Goal: Information Seeking & Learning: Learn about a topic

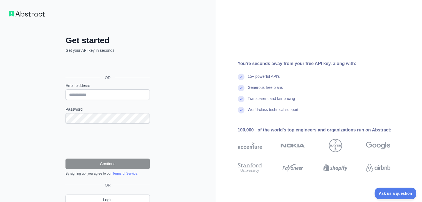
scroll to position [24, 0]
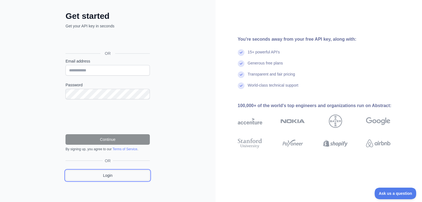
click at [124, 172] on link "Login" at bounding box center [107, 175] width 84 height 11
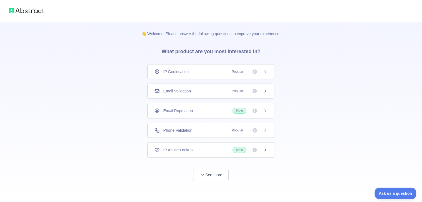
click at [201, 92] on div "Email Validation Popular" at bounding box center [210, 91] width 113 height 6
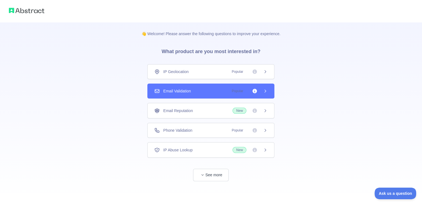
scroll to position [1, 0]
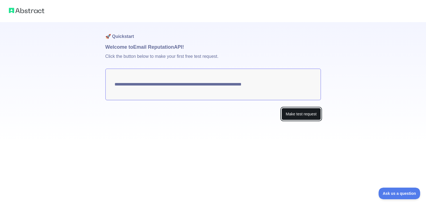
click at [310, 115] on button "Make test request" at bounding box center [300, 114] width 39 height 12
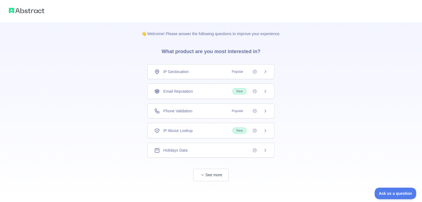
scroll to position [1, 0]
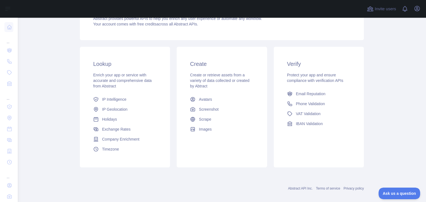
scroll to position [74, 0]
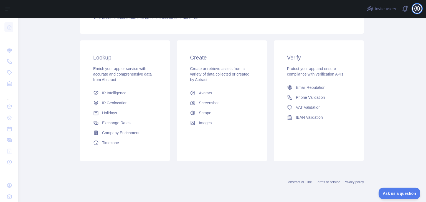
click at [416, 12] on button "Open user menu" at bounding box center [417, 8] width 9 height 9
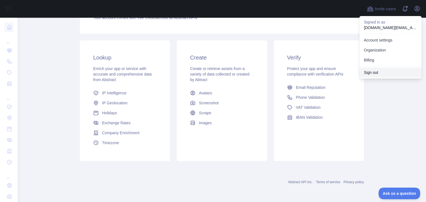
click at [374, 70] on button "Sign out" at bounding box center [390, 73] width 62 height 10
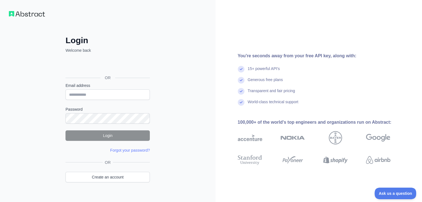
scroll to position [9, 0]
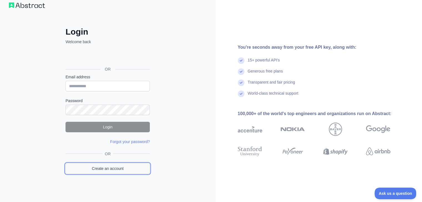
click at [126, 171] on link "Create an account" at bounding box center [107, 169] width 84 height 11
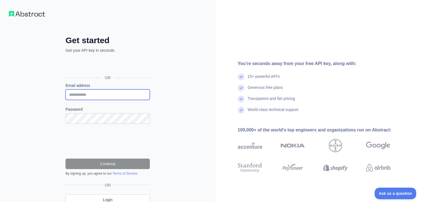
click at [104, 96] on input "Email address" at bounding box center [107, 95] width 84 height 11
type input "**********"
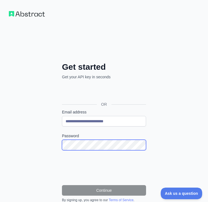
click at [53, 149] on div "**********" at bounding box center [104, 151] width 106 height 179
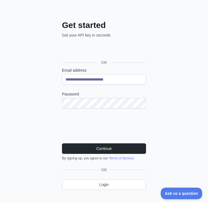
scroll to position [48, 0]
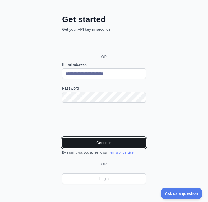
click at [104, 143] on button "Continue" at bounding box center [104, 143] width 84 height 11
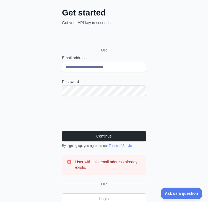
scroll to position [28, 0]
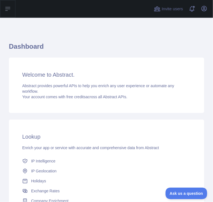
click at [7, 7] on icon at bounding box center [8, 8] width 4 height 3
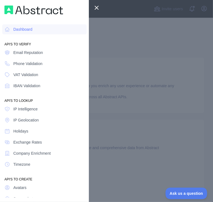
click at [142, 48] on div at bounding box center [106, 101] width 213 height 202
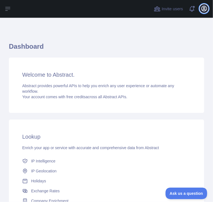
click at [203, 8] on icon "button" at bounding box center [203, 8] width 7 height 7
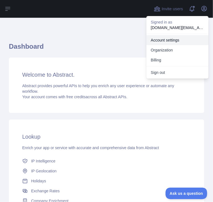
click at [179, 39] on link "Account settings" at bounding box center [177, 40] width 62 height 10
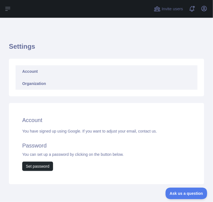
click at [49, 84] on link "Organization" at bounding box center [107, 84] width 182 height 12
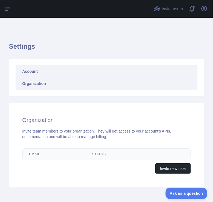
click at [35, 72] on link "Account" at bounding box center [107, 71] width 182 height 12
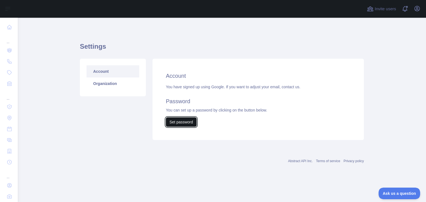
click at [177, 120] on button "Set password" at bounding box center [181, 122] width 31 height 9
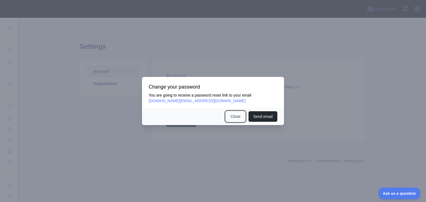
click at [233, 116] on button "Close" at bounding box center [235, 116] width 19 height 11
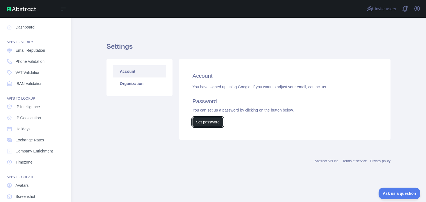
scroll to position [30, 0]
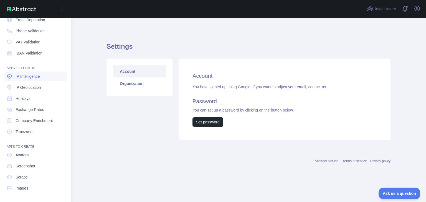
click at [34, 77] on span "IP Intelligence" at bounding box center [28, 77] width 24 height 6
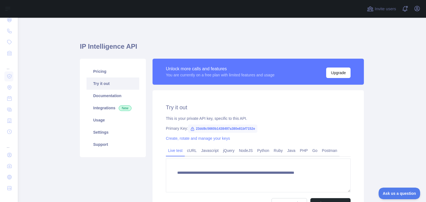
type textarea "**********"
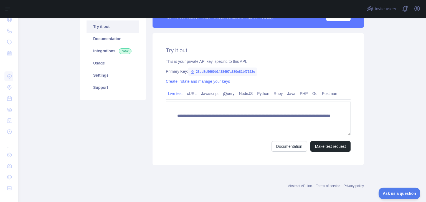
scroll to position [57, 0]
click at [197, 71] on span "23dd8c5660b1438497a380e81bf7152e" at bounding box center [222, 72] width 69 height 8
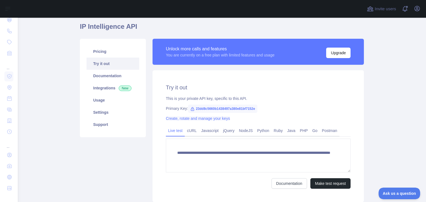
scroll to position [20, 0]
click at [206, 110] on span "23dd8c5660b1438497a380e81bf7152e" at bounding box center [222, 109] width 69 height 8
click at [190, 109] on icon at bounding box center [192, 109] width 4 height 4
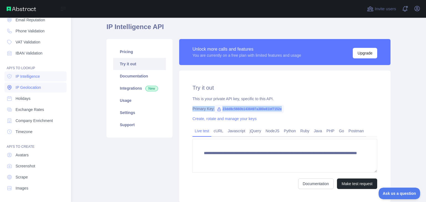
click at [27, 85] on span "IP Geolocation" at bounding box center [29, 88] width 26 height 6
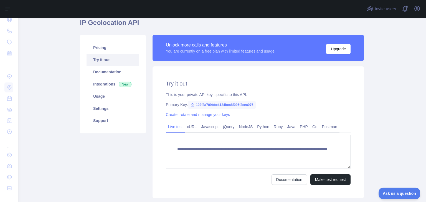
scroll to position [23, 0]
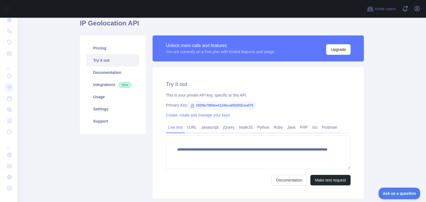
click at [109, 66] on link "Try it out" at bounding box center [112, 60] width 53 height 12
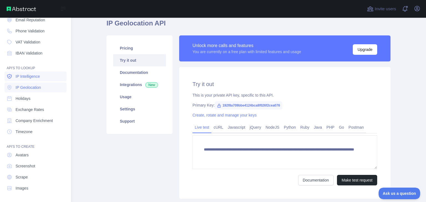
click at [22, 77] on span "IP Intelligence" at bounding box center [28, 77] width 24 height 6
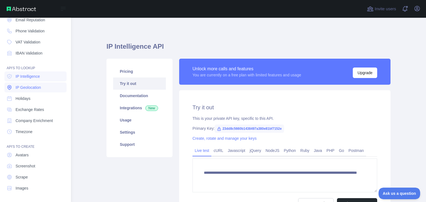
click at [27, 88] on span "IP Geolocation" at bounding box center [29, 88] width 26 height 6
click at [29, 78] on span "IP Intelligence" at bounding box center [28, 77] width 24 height 6
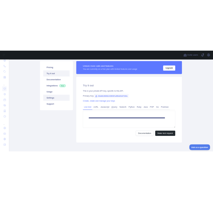
scroll to position [43, 0]
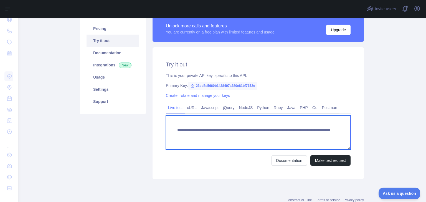
drag, startPoint x: 190, startPoint y: 137, endPoint x: 257, endPoint y: 138, distance: 67.1
click at [257, 138] on textarea "**********" at bounding box center [258, 133] width 185 height 34
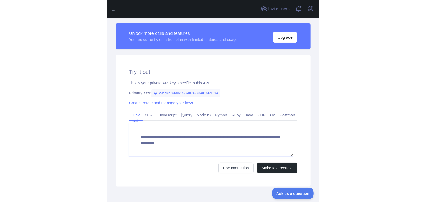
scroll to position [141, 0]
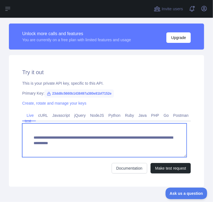
click at [53, 143] on textarea "**********" at bounding box center [104, 141] width 164 height 34
drag, startPoint x: 49, startPoint y: 143, endPoint x: 109, endPoint y: 147, distance: 60.0
click at [109, 147] on textarea "**********" at bounding box center [104, 141] width 164 height 34
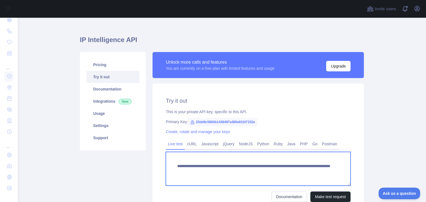
scroll to position [6, 0]
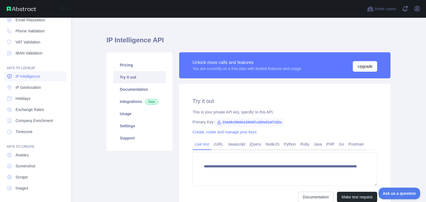
click at [23, 75] on span "IP Intelligence" at bounding box center [28, 77] width 24 height 6
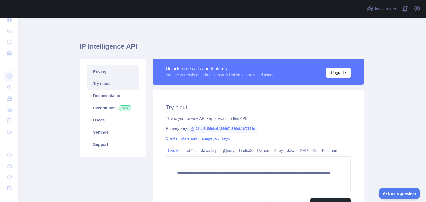
click at [123, 73] on link "Pricing" at bounding box center [112, 71] width 53 height 12
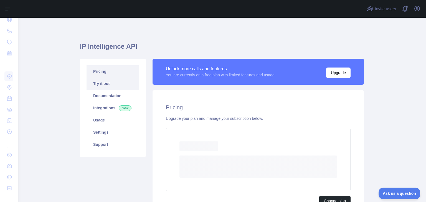
click at [125, 81] on link "Try it out" at bounding box center [112, 84] width 53 height 12
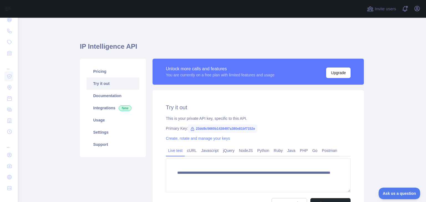
scroll to position [61, 0]
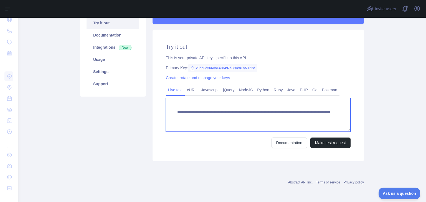
drag, startPoint x: 190, startPoint y: 119, endPoint x: 257, endPoint y: 121, distance: 66.9
click at [257, 121] on textarea "**********" at bounding box center [258, 115] width 185 height 34
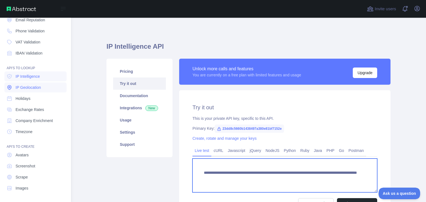
scroll to position [0, 0]
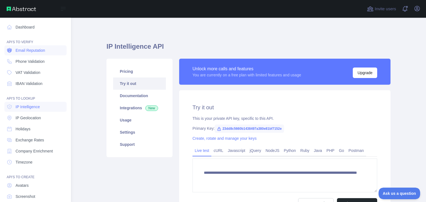
click at [42, 53] on link "Email Reputation" at bounding box center [35, 50] width 62 height 10
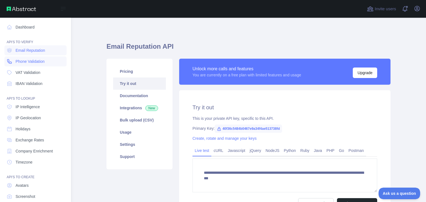
click at [38, 58] on link "Phone Validation" at bounding box center [35, 62] width 62 height 10
click at [38, 73] on span "VAT Validation" at bounding box center [28, 73] width 25 height 6
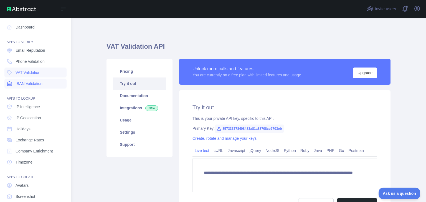
click at [39, 84] on span "IBAN Validation" at bounding box center [29, 84] width 27 height 6
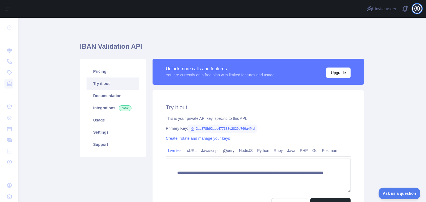
click at [415, 10] on icon "button" at bounding box center [416, 8] width 5 height 5
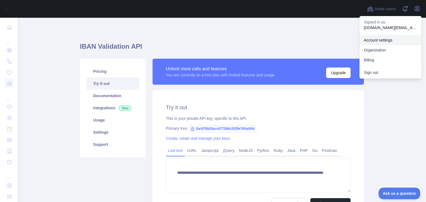
click at [385, 41] on link "Account settings" at bounding box center [390, 40] width 62 height 10
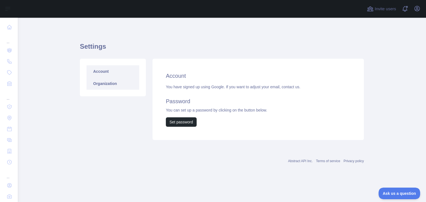
click at [111, 81] on link "Organization" at bounding box center [112, 84] width 53 height 12
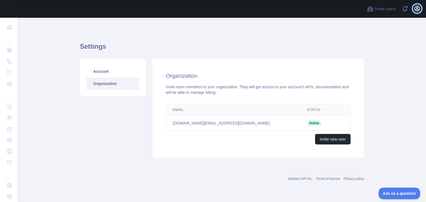
click at [417, 8] on icon "button" at bounding box center [417, 8] width 7 height 7
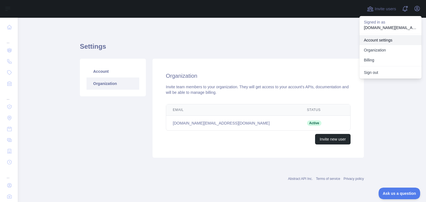
click at [376, 39] on link "Account settings" at bounding box center [390, 40] width 62 height 10
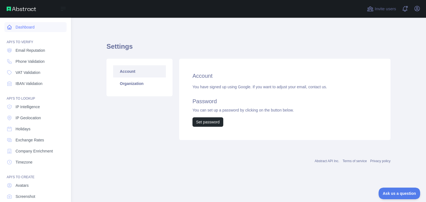
click at [23, 29] on link "Dashboard" at bounding box center [35, 27] width 62 height 10
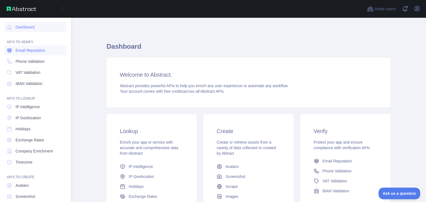
click at [37, 46] on link "Email Reputation" at bounding box center [35, 50] width 62 height 10
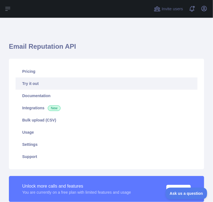
click at [64, 85] on link "Try it out" at bounding box center [107, 84] width 182 height 12
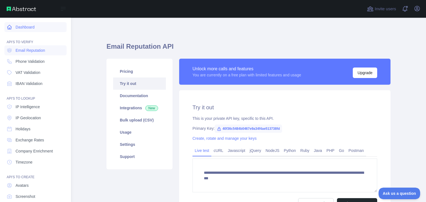
click at [21, 22] on link "Dashboard" at bounding box center [35, 27] width 62 height 10
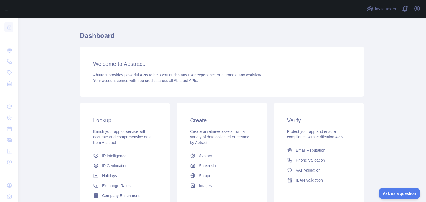
scroll to position [11, 0]
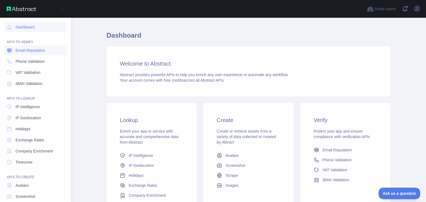
click at [32, 49] on span "Email Reputation" at bounding box center [31, 51] width 30 height 6
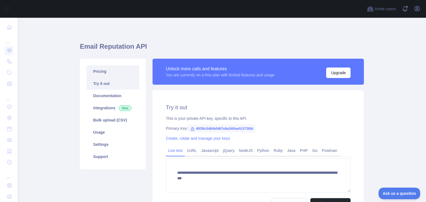
click at [112, 73] on link "Pricing" at bounding box center [112, 71] width 53 height 12
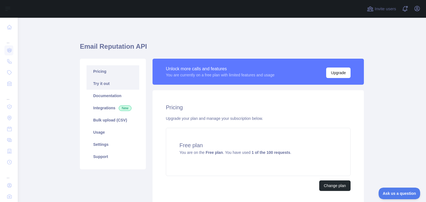
click at [118, 81] on link "Try it out" at bounding box center [112, 84] width 53 height 12
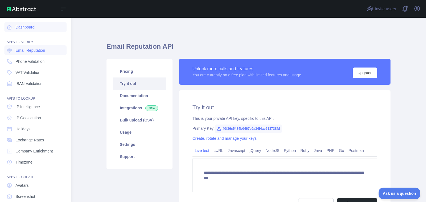
click at [33, 28] on link "Dashboard" at bounding box center [35, 27] width 62 height 10
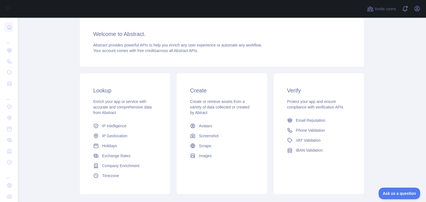
scroll to position [42, 0]
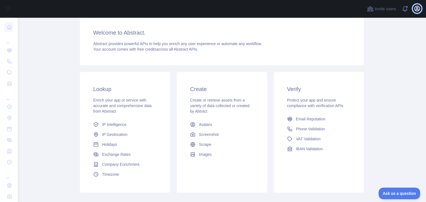
click at [419, 9] on icon "button" at bounding box center [416, 8] width 5 height 5
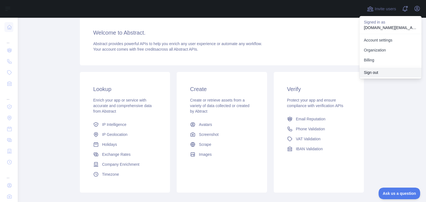
click at [405, 70] on button "Sign out" at bounding box center [390, 73] width 62 height 10
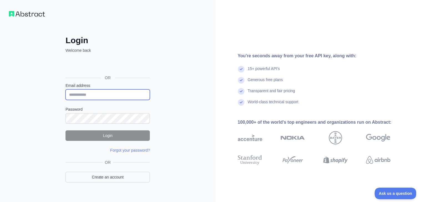
type input "**********"
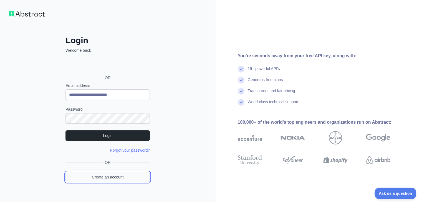
click at [123, 177] on link "Create an account" at bounding box center [107, 177] width 84 height 11
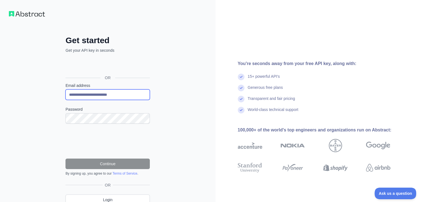
click at [127, 90] on input "**********" at bounding box center [107, 95] width 84 height 11
click at [127, 94] on input "**********" at bounding box center [107, 95] width 84 height 11
click at [127, 94] on input "Email address" at bounding box center [107, 95] width 84 height 11
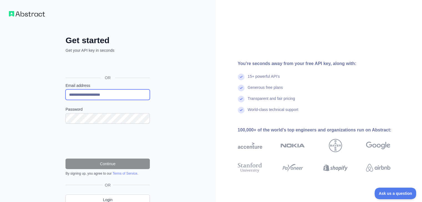
type input "**********"
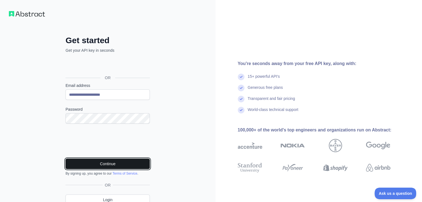
click at [96, 163] on button "Continue" at bounding box center [107, 164] width 84 height 11
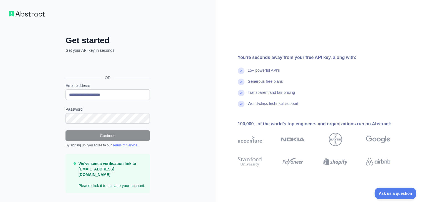
scroll to position [7, 0]
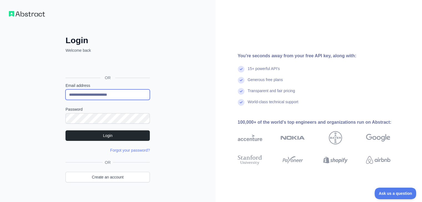
click at [139, 98] on input "**********" at bounding box center [107, 95] width 84 height 11
type input "**********"
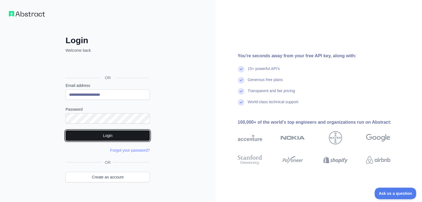
click at [115, 137] on button "Login" at bounding box center [107, 136] width 84 height 11
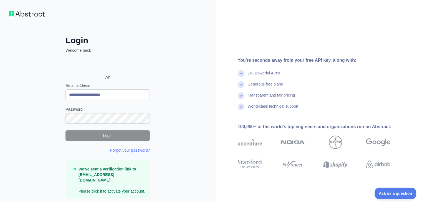
scroll to position [12, 0]
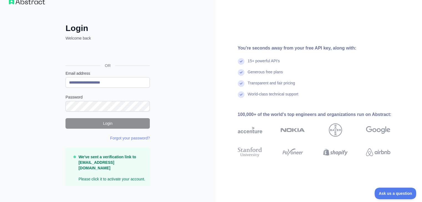
click at [127, 168] on p "We've sent a verification link to tangtran2710@gmail.com Please click it to act…" at bounding box center [111, 168] width 67 height 28
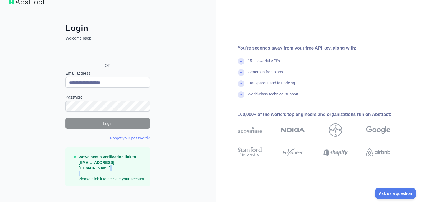
click at [127, 168] on p "We've sent a verification link to tangtran2710@gmail.com Please click it to act…" at bounding box center [111, 168] width 67 height 28
